Goal: Transaction & Acquisition: Purchase product/service

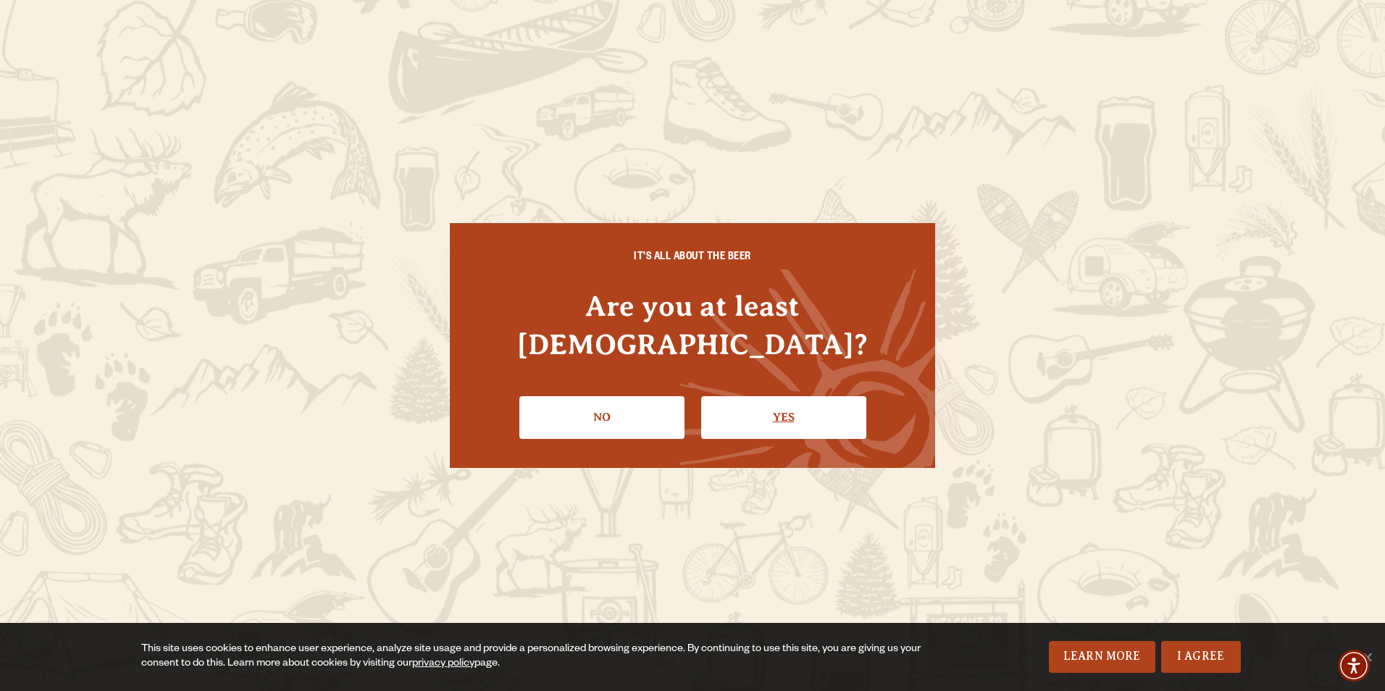
click at [816, 398] on link "Yes" at bounding box center [783, 417] width 165 height 42
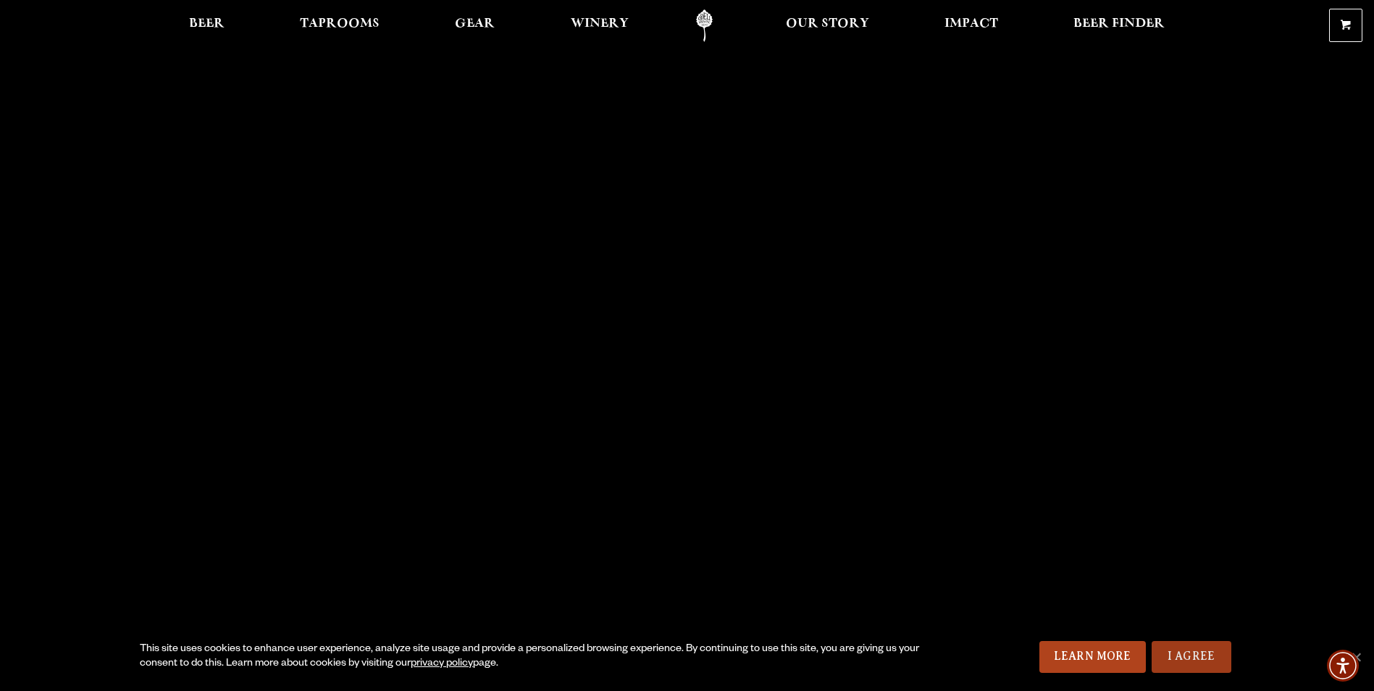
click at [1206, 663] on link "I Agree" at bounding box center [1191, 657] width 80 height 32
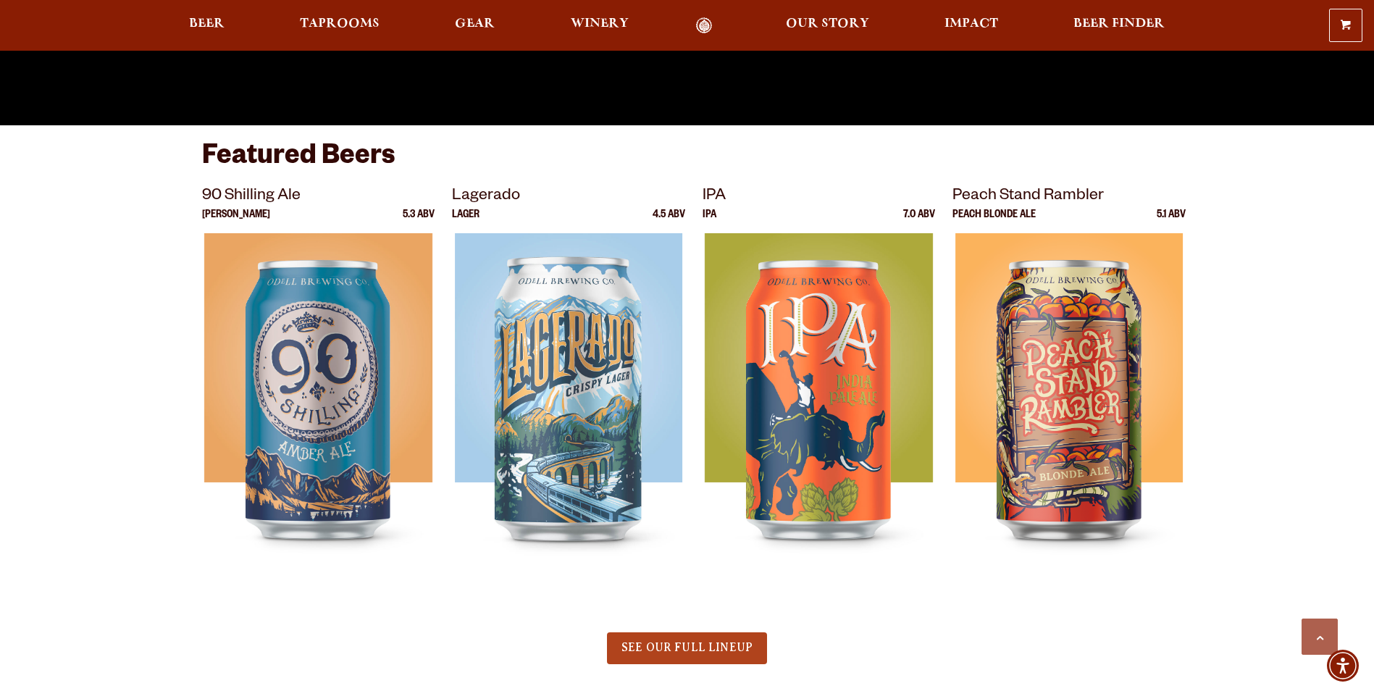
scroll to position [784, 0]
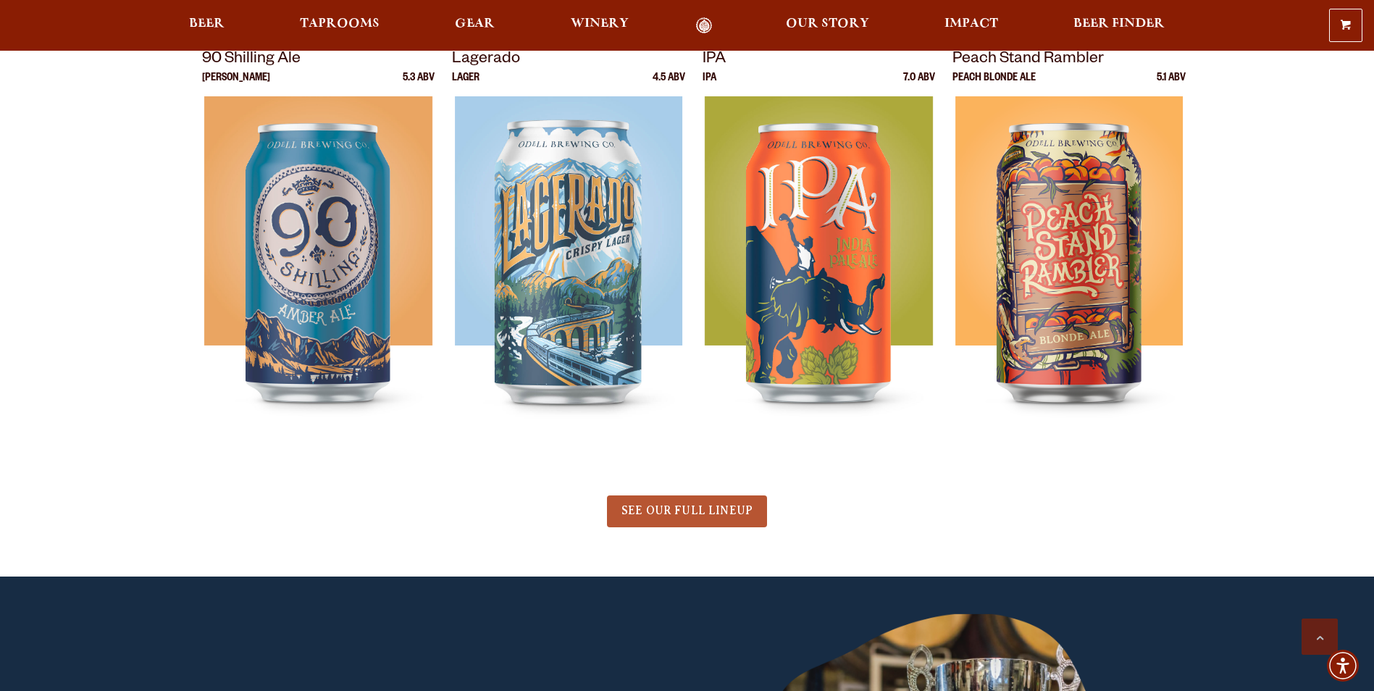
click at [692, 508] on span "SEE OUR FULL LINEUP" at bounding box center [686, 510] width 131 height 13
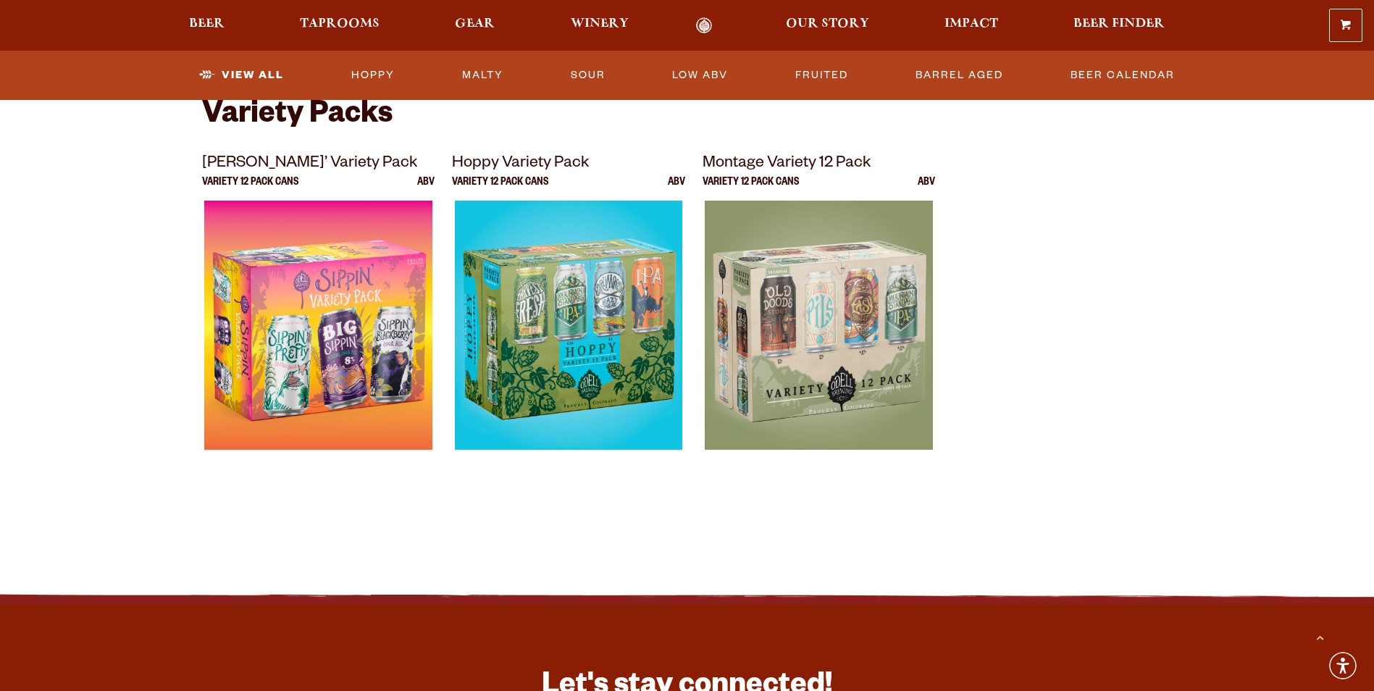
scroll to position [2984, 0]
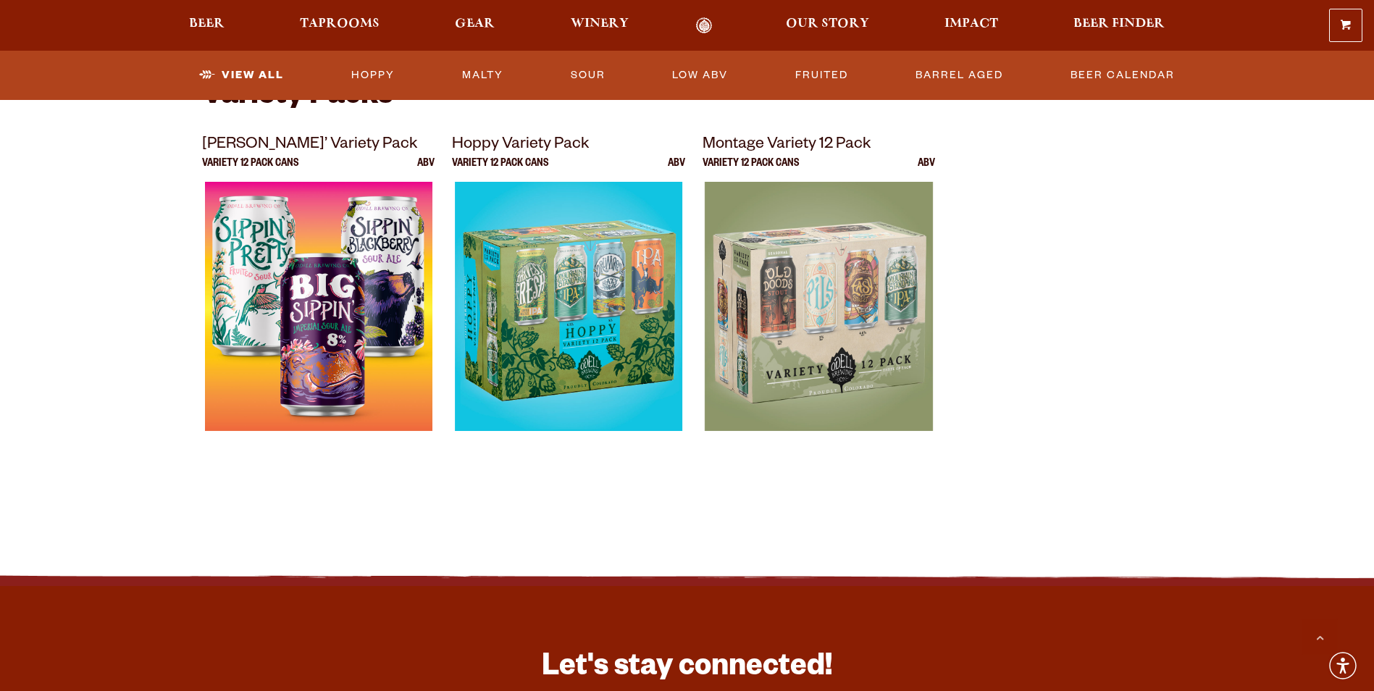
click at [342, 249] on img at bounding box center [317, 363] width 227 height 362
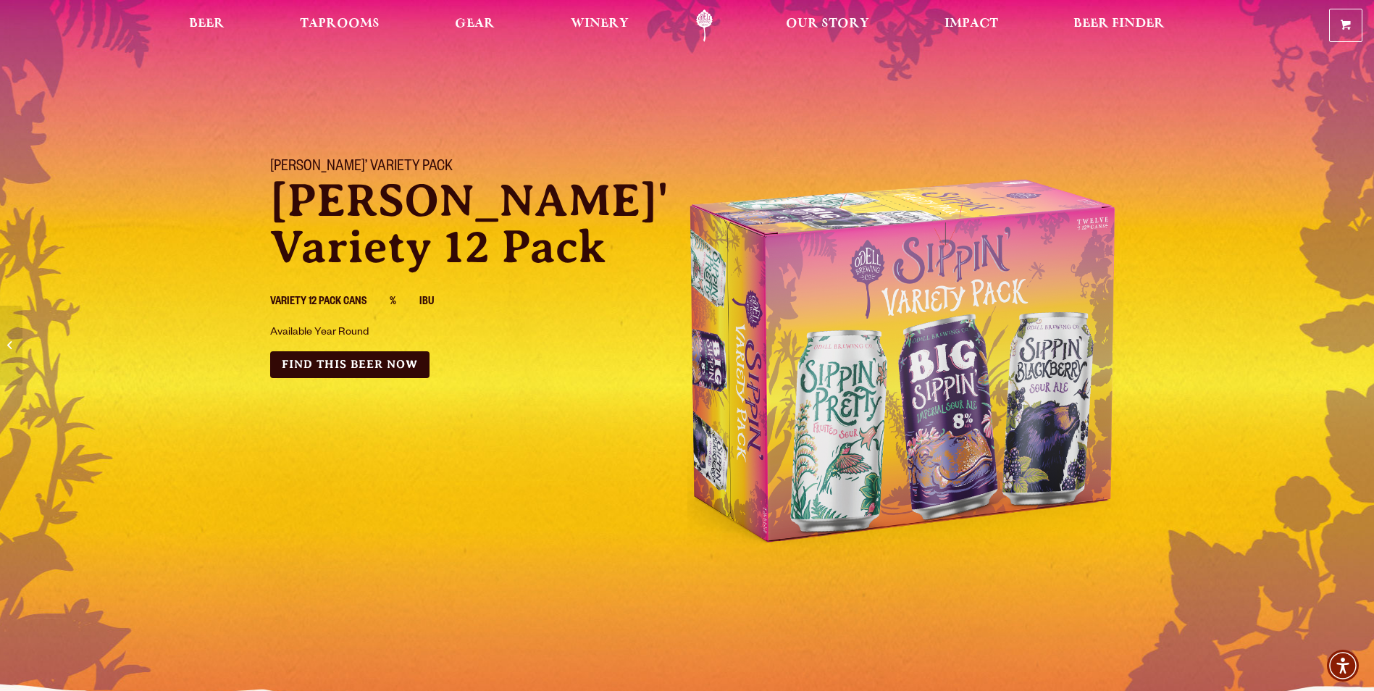
click at [72, 182] on div "Sippin’ Variety Pack Sippin' Variety 12 Pack Variety 12 Pack Cans % IBU Availab…" at bounding box center [687, 362] width 1374 height 442
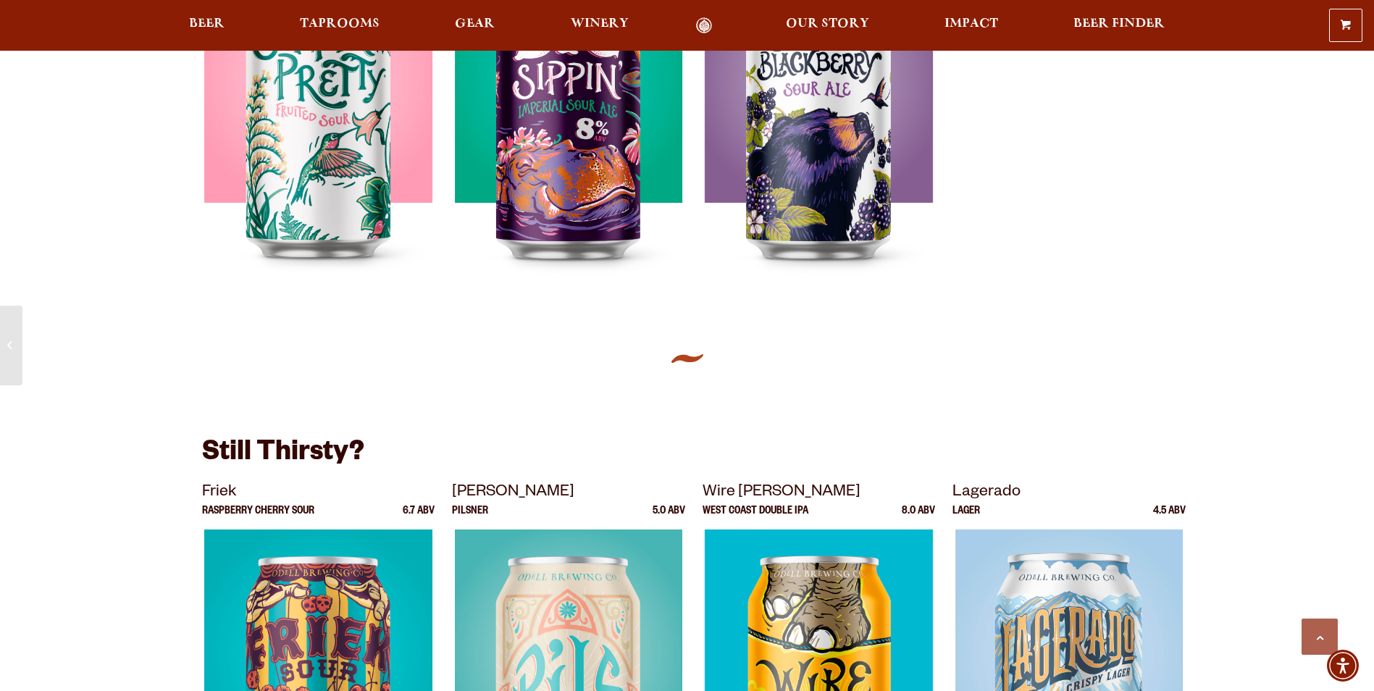
scroll to position [780, 0]
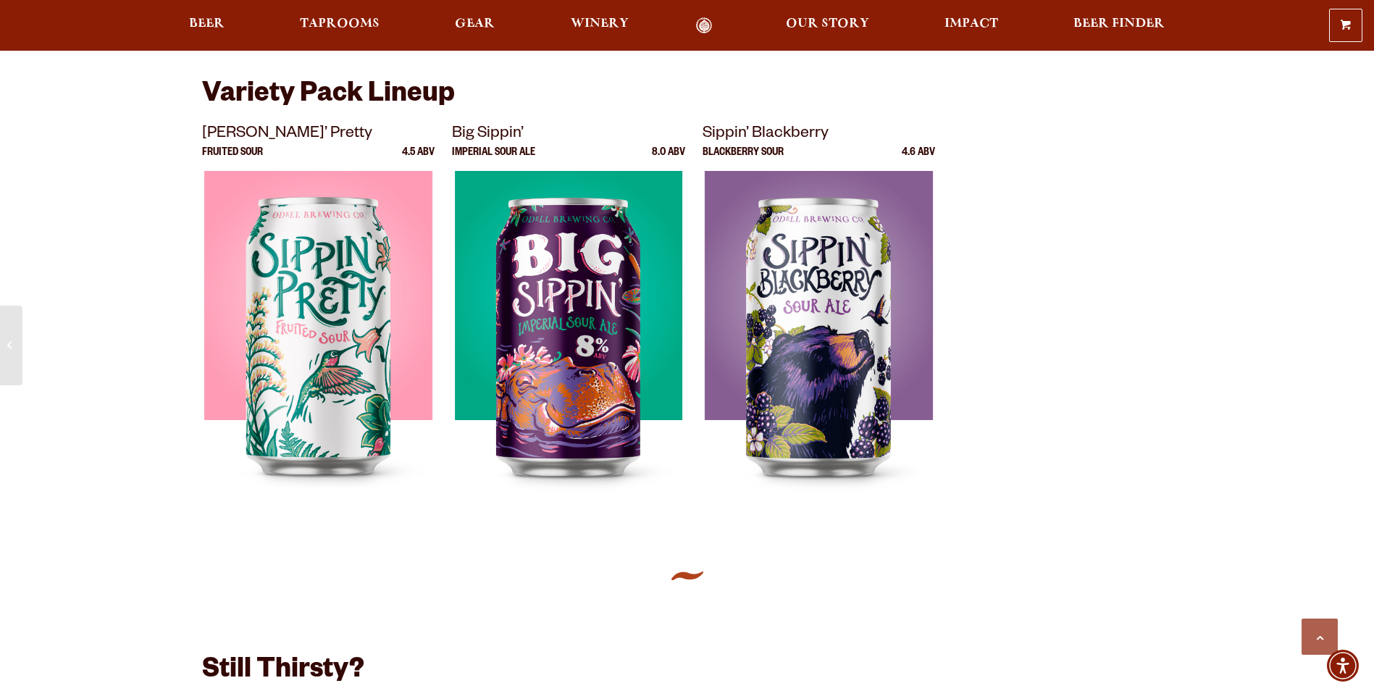
click at [742, 130] on p "Sippin’ Blackberry" at bounding box center [818, 135] width 233 height 26
click at [1114, 24] on span "Beer Finder" at bounding box center [1118, 24] width 91 height 12
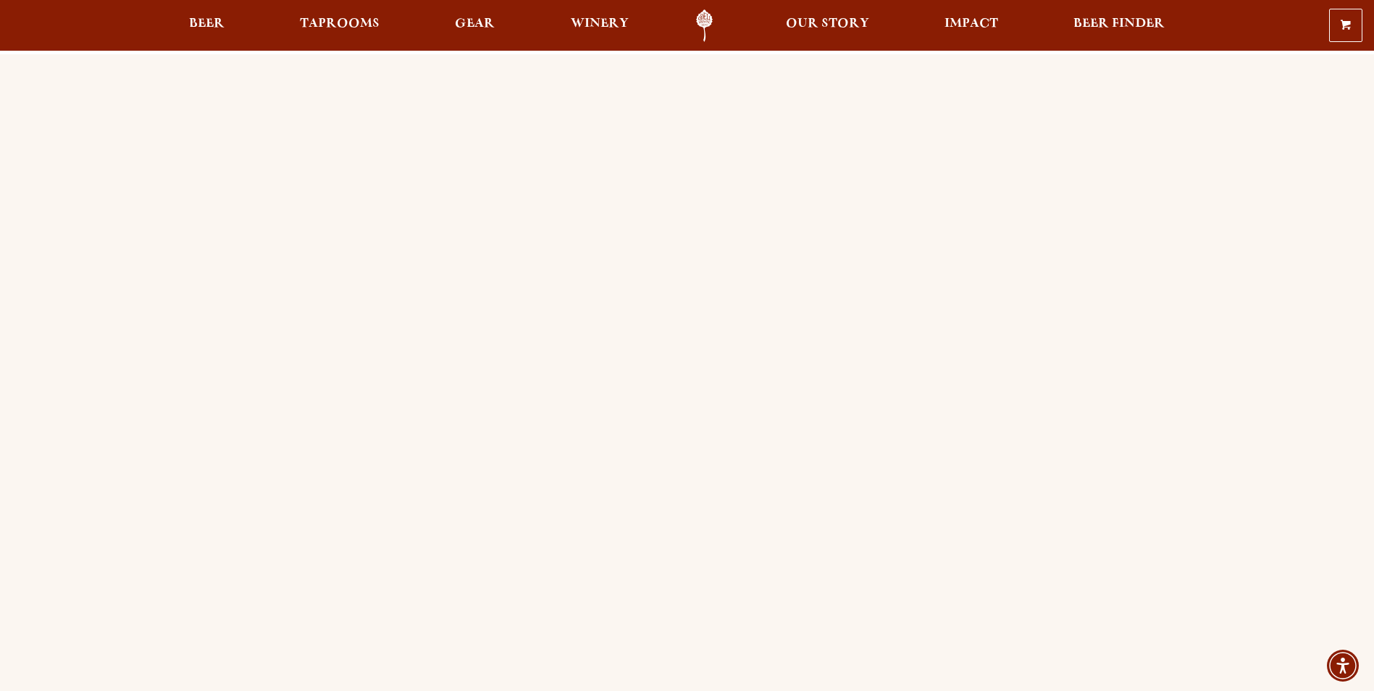
click at [140, 356] on div "Order Online Order [PERSON_NAME] beer or OBC Wine online for delivery or pick-u…" at bounding box center [687, 573] width 1374 height 1038
click at [130, 544] on div "Order Online Order [PERSON_NAME] beer or OBC Wine online for delivery or pick-u…" at bounding box center [687, 573] width 1374 height 1038
click at [138, 75] on div "Order Online Order [PERSON_NAME] beer or OBC Wine online for delivery or pick-u…" at bounding box center [687, 573] width 1374 height 1038
